Goal: Navigation & Orientation: Understand site structure

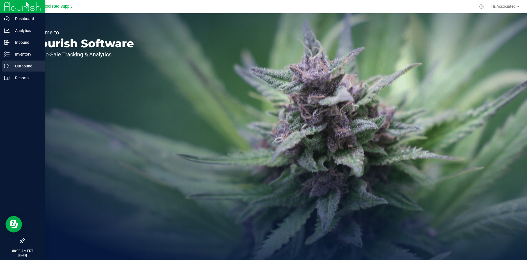
click at [18, 68] on p "Outbound" at bounding box center [26, 66] width 33 height 7
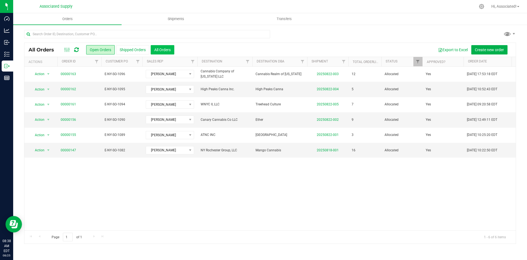
click at [160, 50] on button "All Orders" at bounding box center [163, 49] width 24 height 9
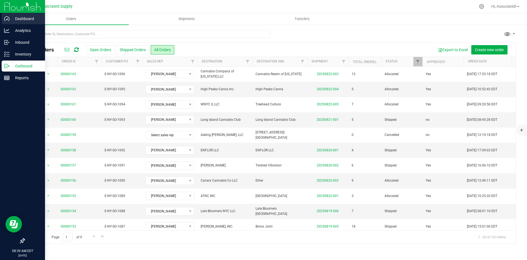
click at [21, 20] on p "Dashboard" at bounding box center [26, 18] width 33 height 7
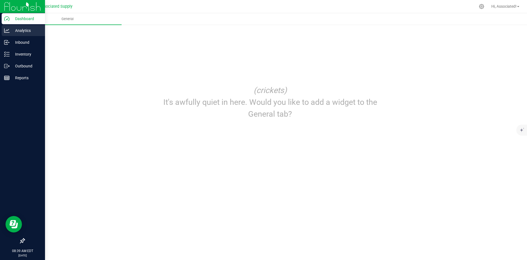
click at [16, 33] on p "Analytics" at bounding box center [26, 30] width 33 height 7
